Goal: Information Seeking & Learning: Learn about a topic

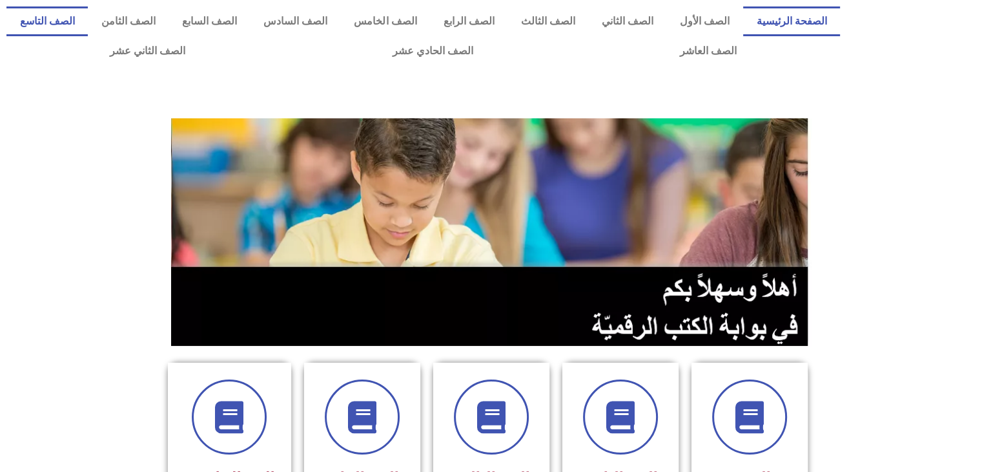
click at [88, 14] on link "الصف التاسع" at bounding box center [46, 21] width 81 height 30
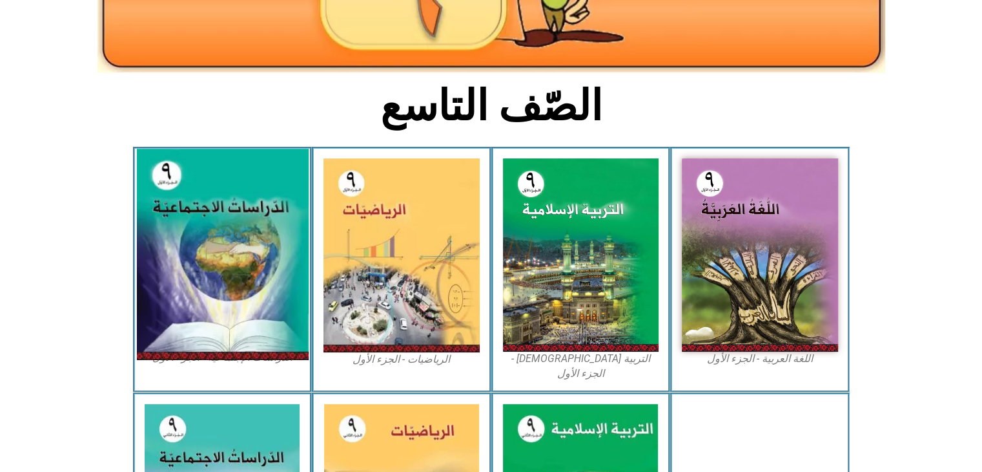
scroll to position [256, 0]
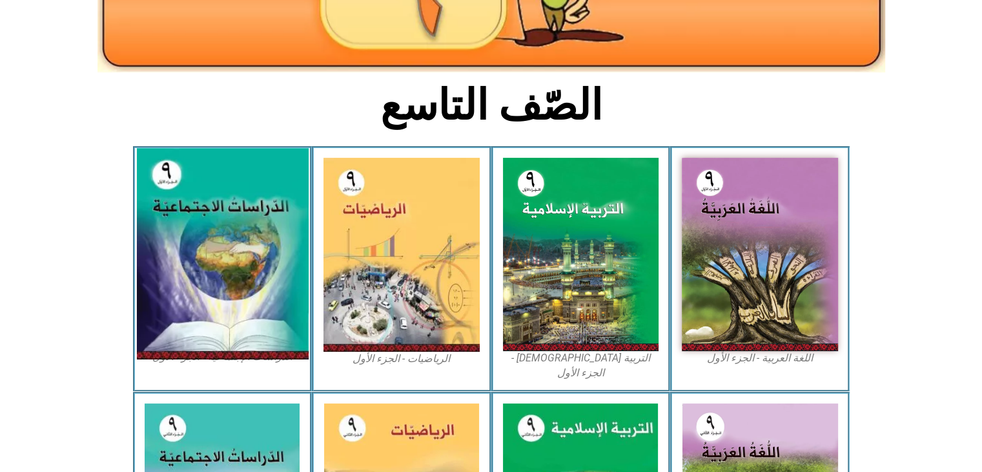
click at [220, 236] on img at bounding box center [222, 254] width 172 height 211
click at [218, 213] on img at bounding box center [222, 254] width 172 height 211
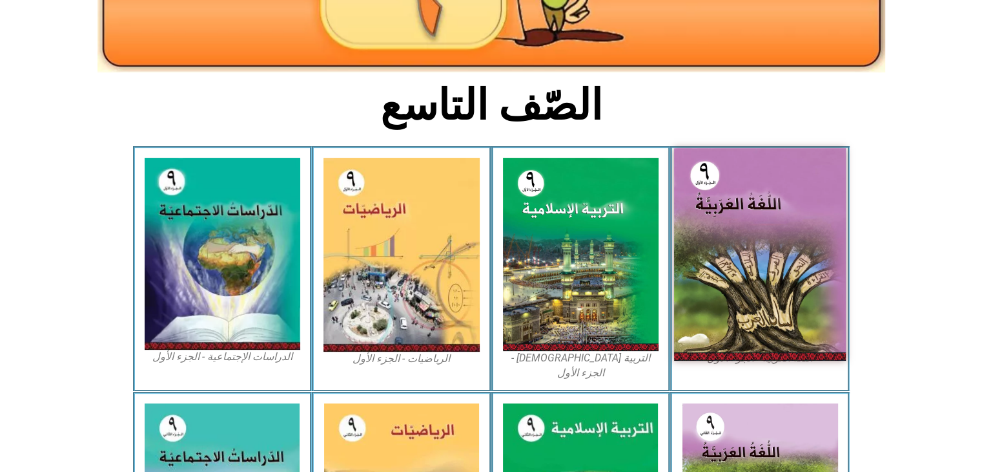
click at [720, 261] on img at bounding box center [760, 254] width 172 height 213
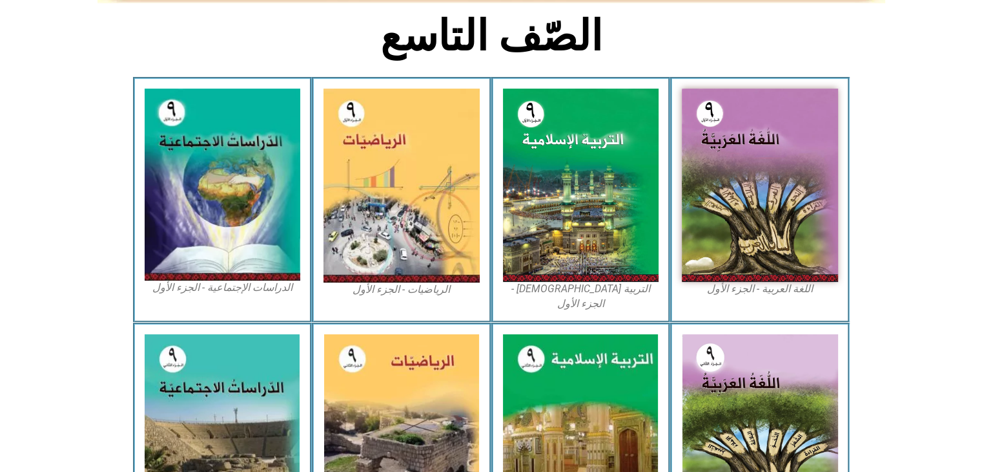
scroll to position [331, 0]
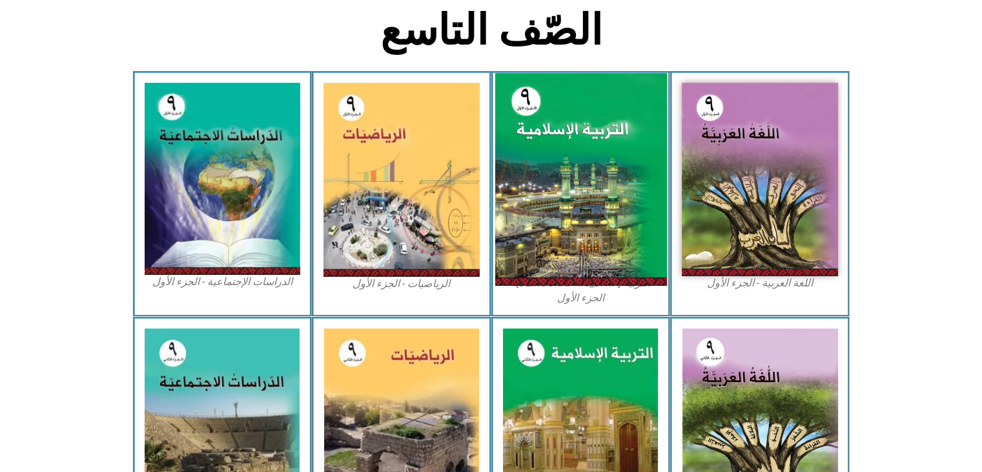
click at [555, 168] on img at bounding box center [581, 179] width 172 height 213
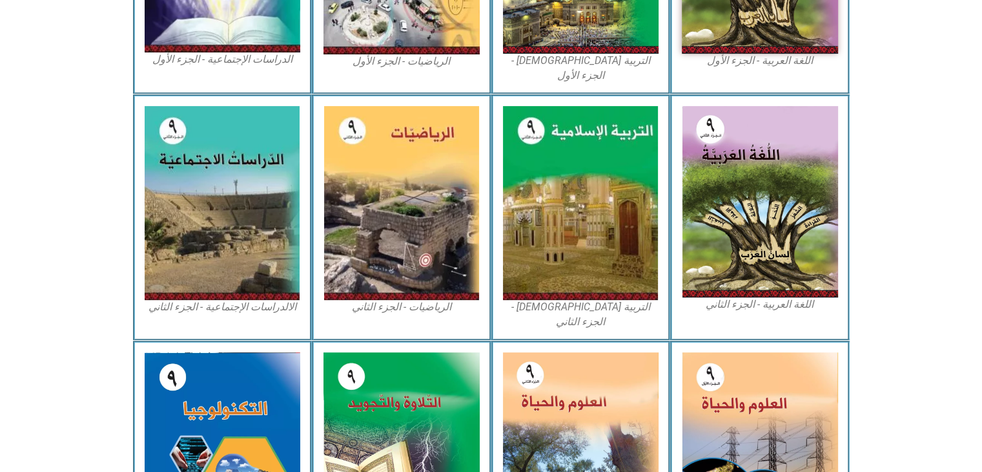
scroll to position [678, 0]
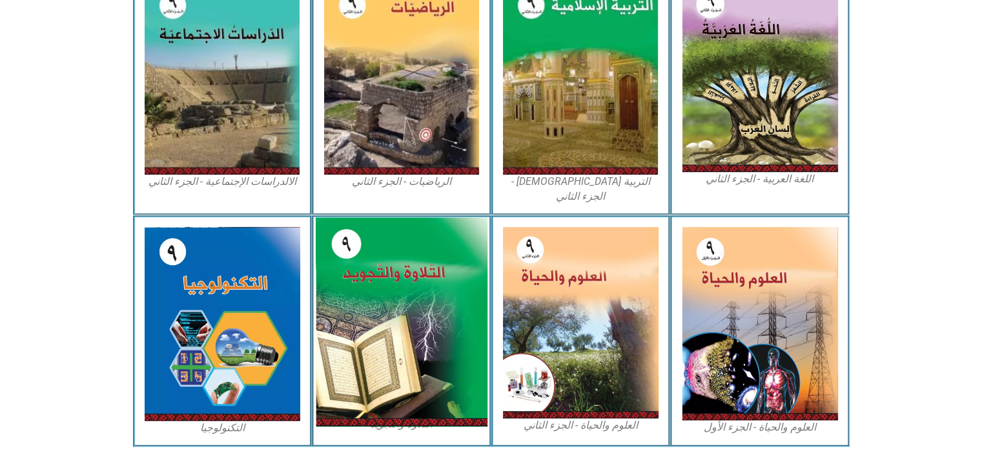
click at [354, 285] on img at bounding box center [402, 321] width 172 height 209
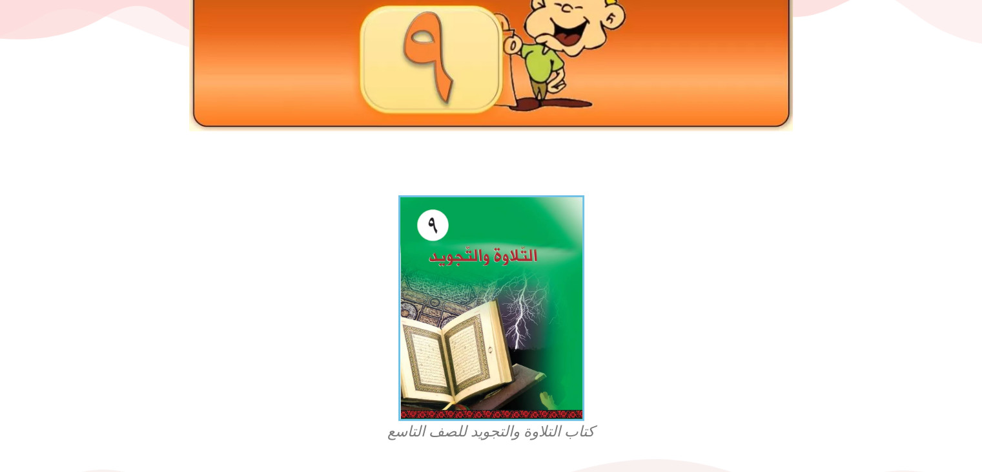
scroll to position [188, 0]
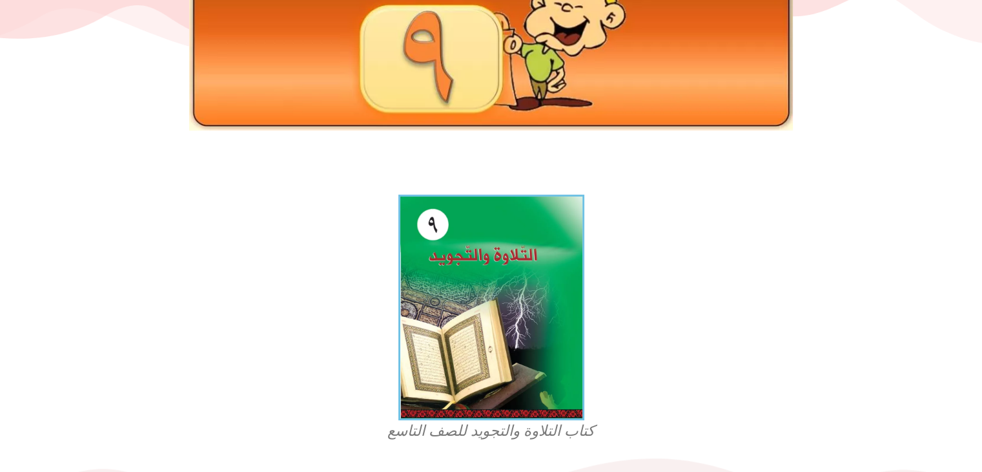
click at [501, 258] on img at bounding box center [492, 306] width 186 height 225
